Goal: Obtain resource: Download file/media

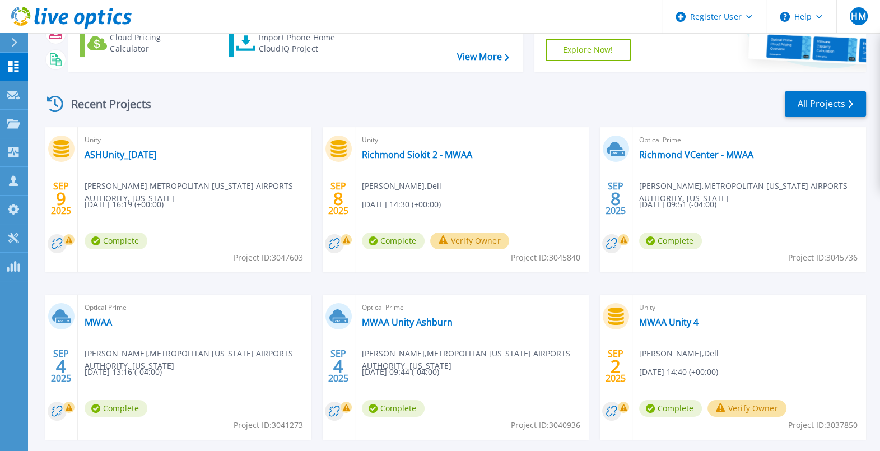
scroll to position [117, 0]
click at [382, 325] on link "MWAA Unity Ashburn" at bounding box center [407, 321] width 91 height 11
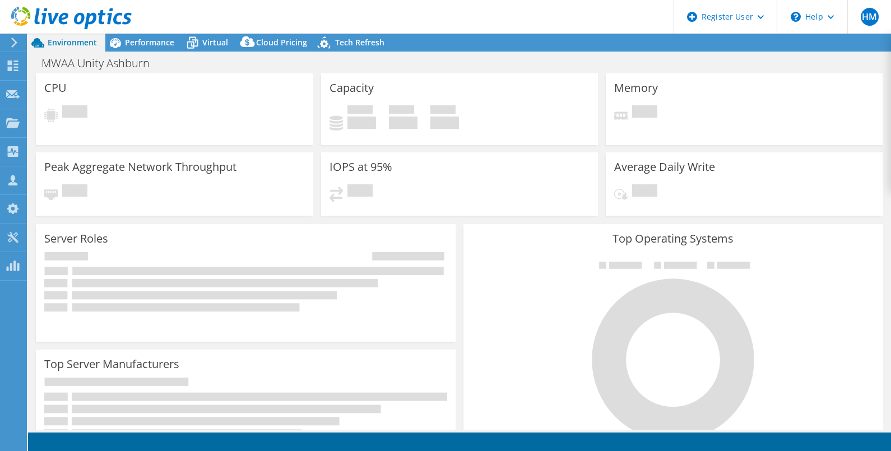
select select "USD"
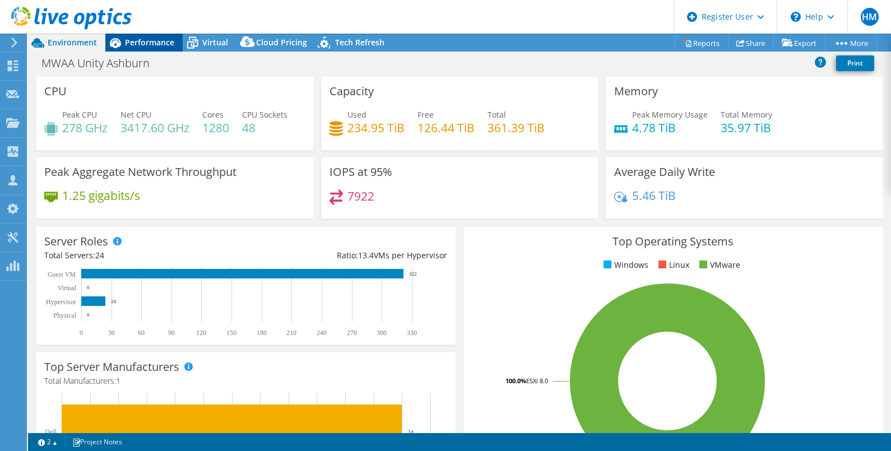
click at [155, 45] on span "Performance" at bounding box center [149, 42] width 49 height 11
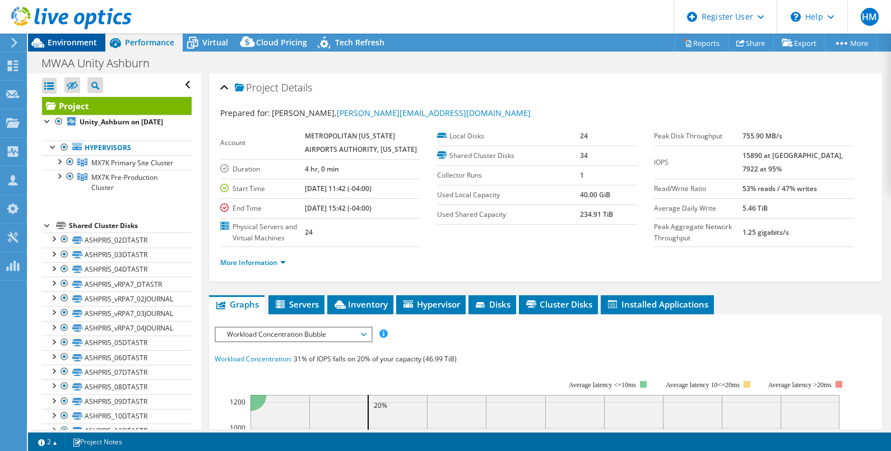
click at [83, 42] on span "Environment" at bounding box center [72, 42] width 49 height 11
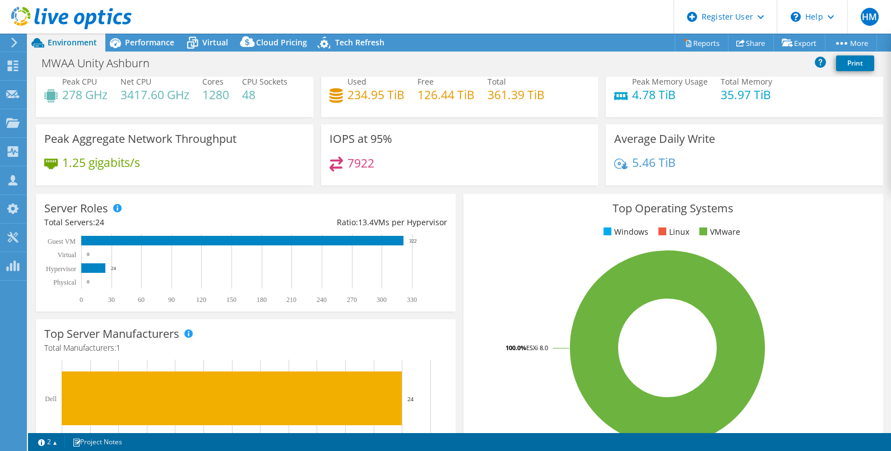
scroll to position [3, 0]
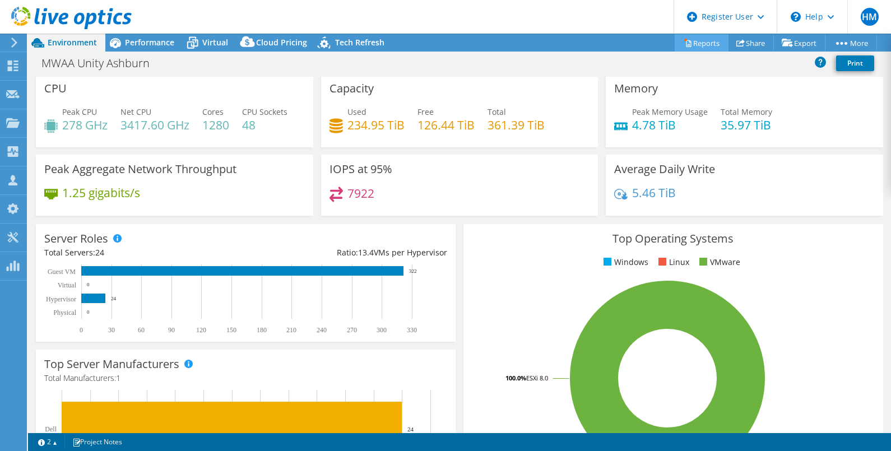
click at [684, 47] on icon at bounding box center [688, 43] width 8 height 8
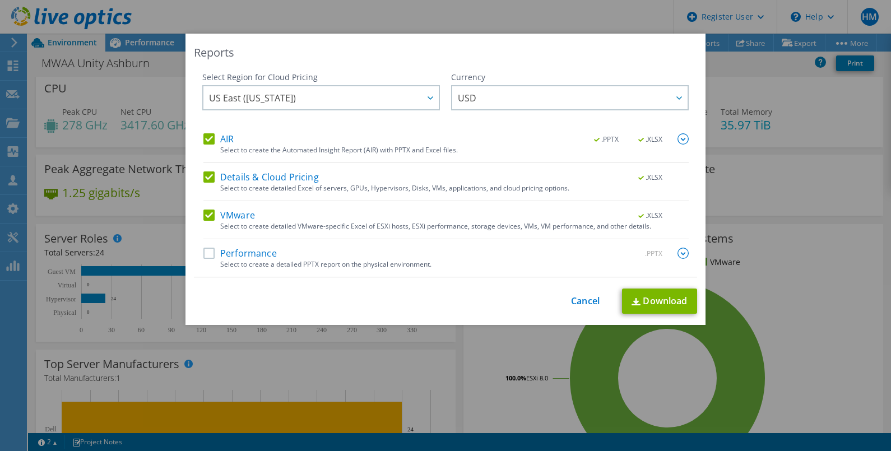
click at [207, 212] on label "VMware" at bounding box center [229, 215] width 52 height 11
click at [0, 0] on input "VMware" at bounding box center [0, 0] width 0 height 0
click at [203, 189] on div "Details & Cloud Pricing .XLSX Select to create detailed Excel of servers, GPUs,…" at bounding box center [445, 186] width 485 height 30
click at [203, 176] on label "Details & Cloud Pricing" at bounding box center [260, 176] width 115 height 11
click at [0, 0] on input "Details & Cloud Pricing" at bounding box center [0, 0] width 0 height 0
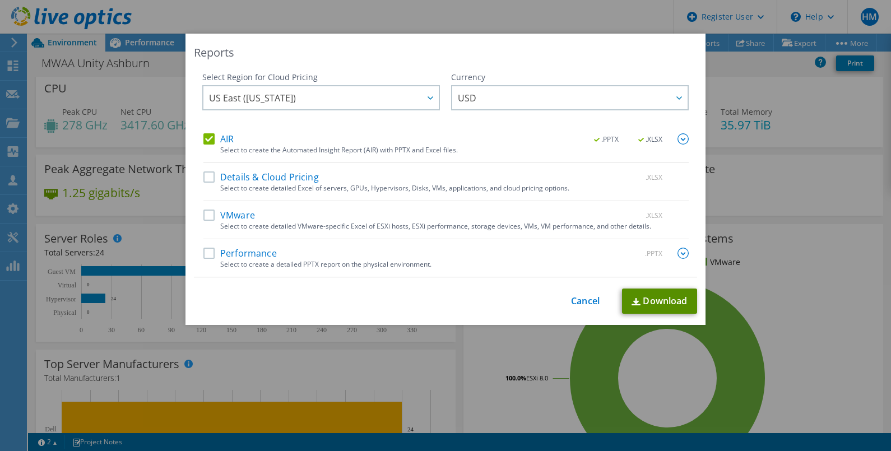
click at [652, 293] on link "Download" at bounding box center [659, 301] width 75 height 25
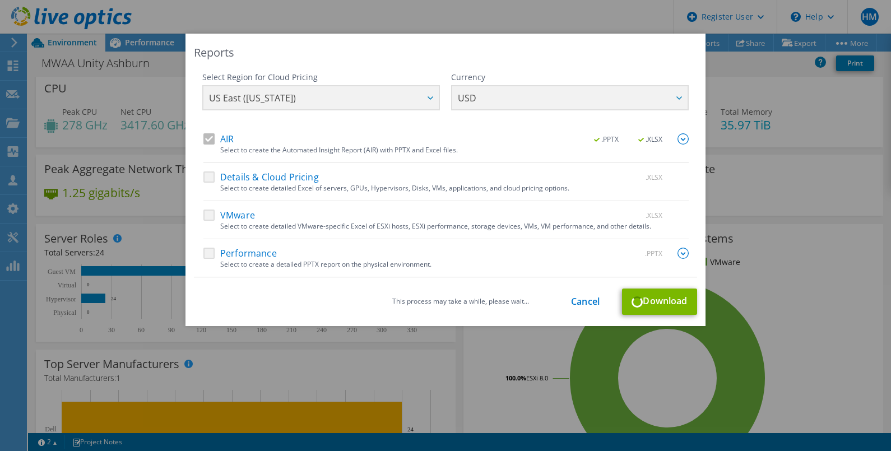
click at [533, 373] on div "Reports Select Region for Cloud Pricing Asia Pacific (Hong Kong) Asia Pacific (…" at bounding box center [445, 226] width 891 height 384
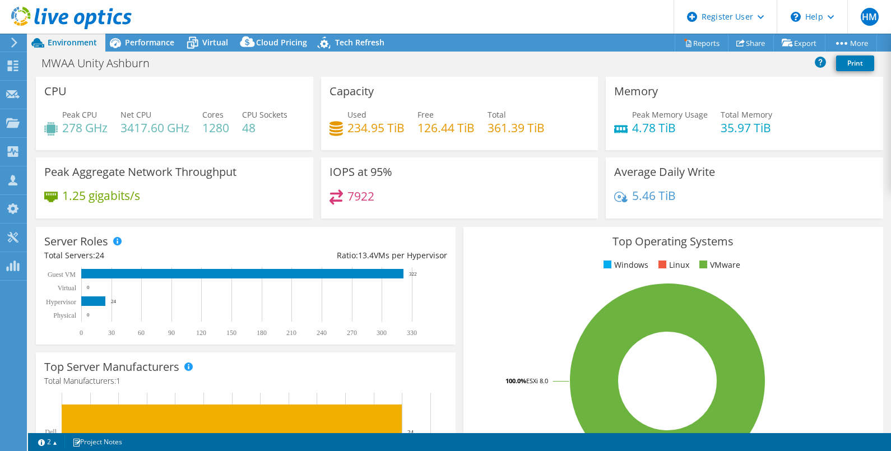
click at [50, 17] on use at bounding box center [71, 18] width 120 height 22
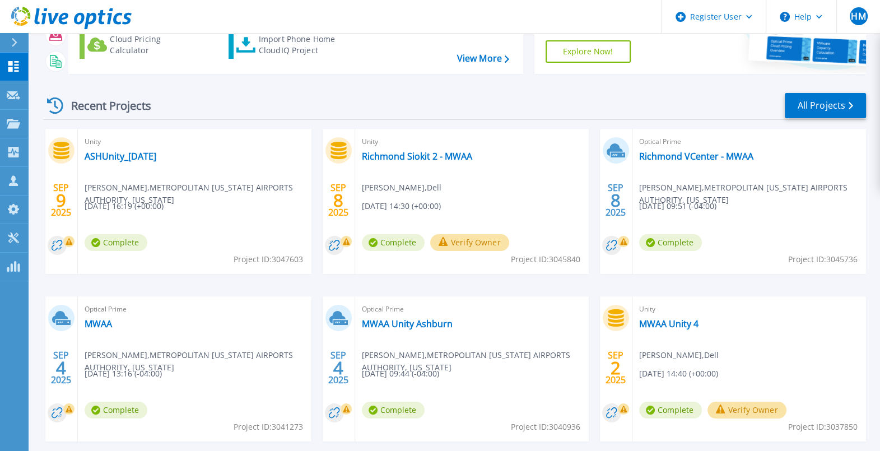
scroll to position [113, 0]
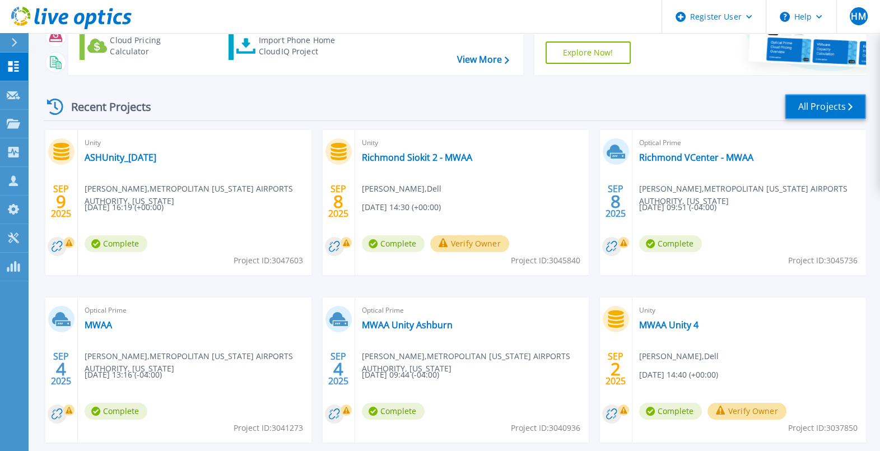
click at [809, 109] on link "All Projects" at bounding box center [825, 106] width 81 height 25
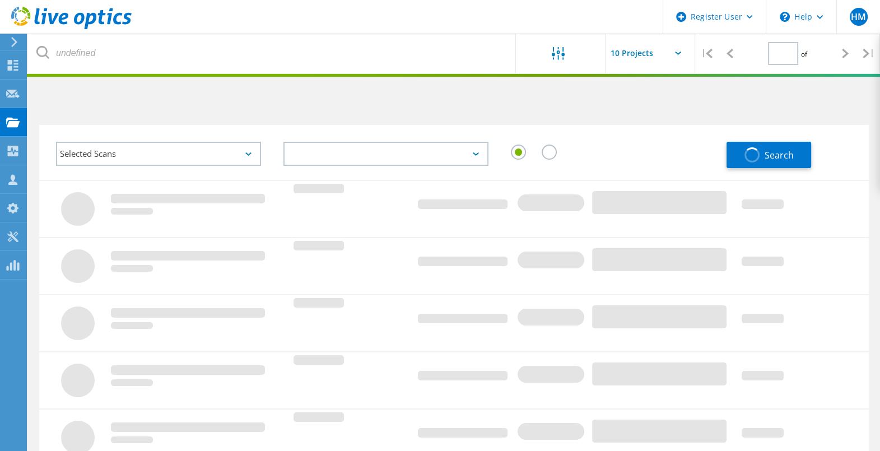
type input "1"
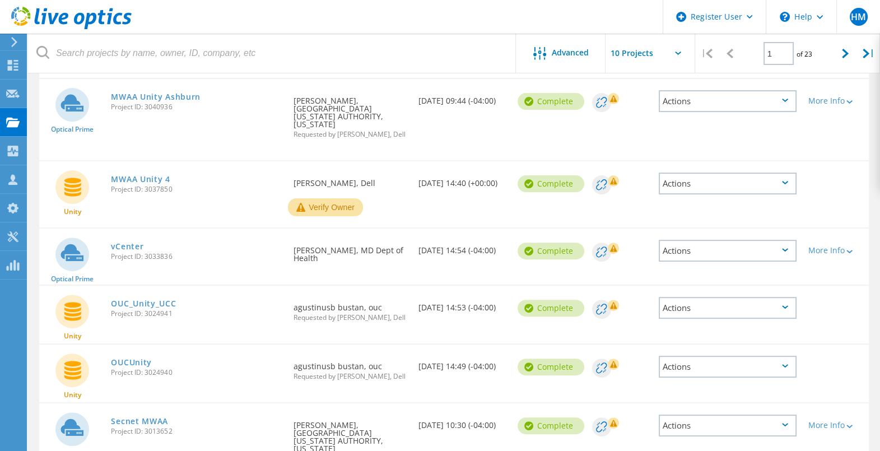
scroll to position [508, 0]
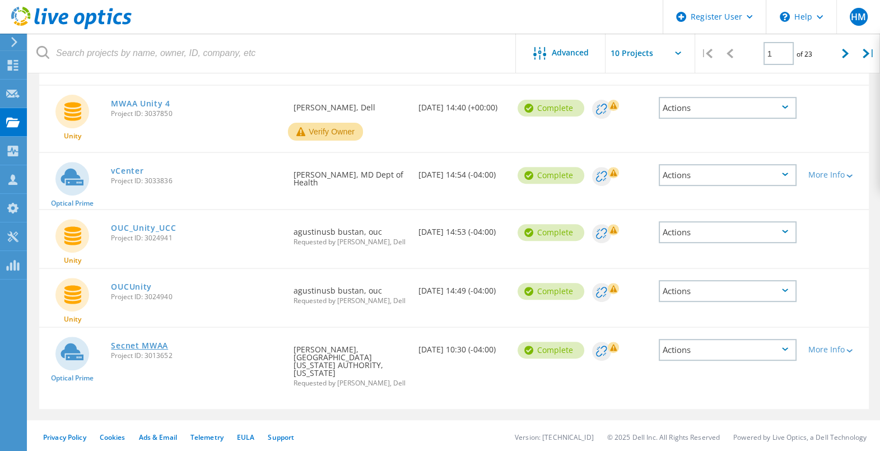
click at [123, 343] on link "Secnet MWAA" at bounding box center [139, 346] width 57 height 8
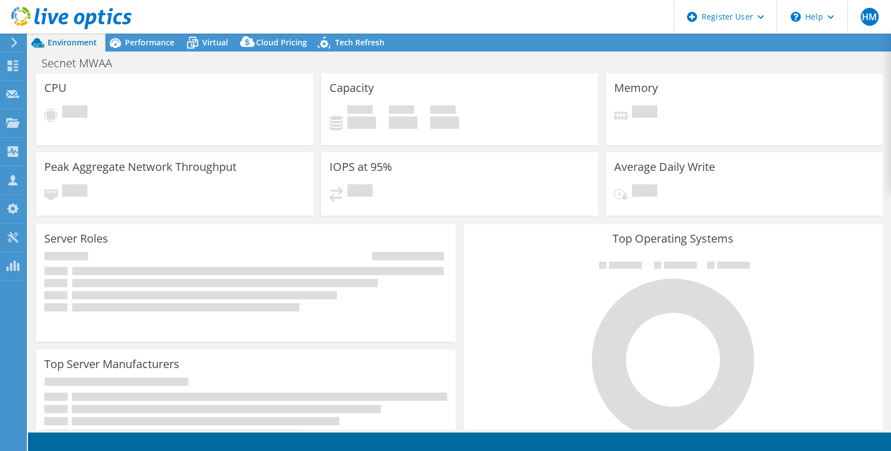
select select "USD"
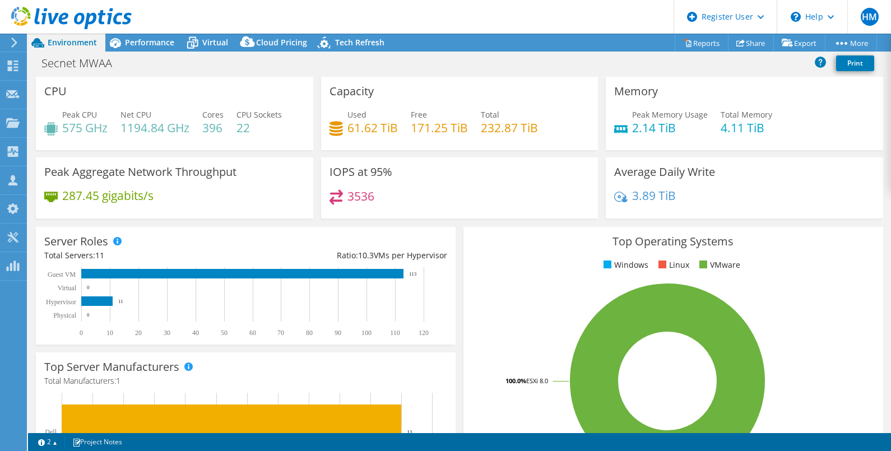
click at [94, 12] on icon at bounding box center [71, 18] width 120 height 23
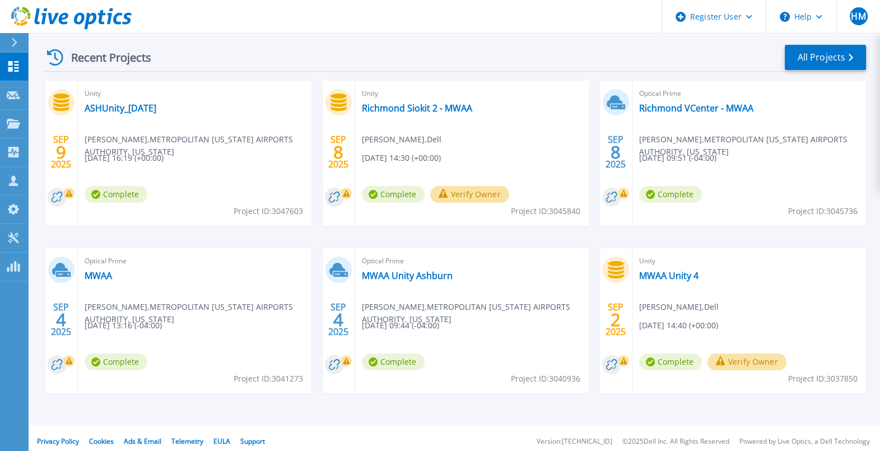
scroll to position [170, 0]
